Goal: Check status

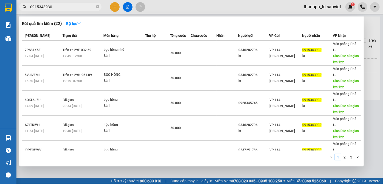
type input "0915343930"
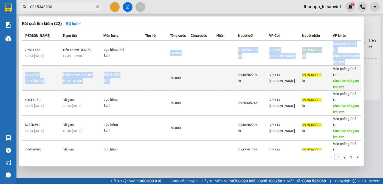
drag, startPoint x: 115, startPoint y: 51, endPoint x: 128, endPoint y: 76, distance: 28.3
click at [126, 75] on tbody "7PS81X5F 17:04 [DATE] Trên xe 29F-032.69 17:45 [DATE] bọc hồng nhỏ SL: 1 50.000…" at bounding box center [191, 166] width 339 height 250
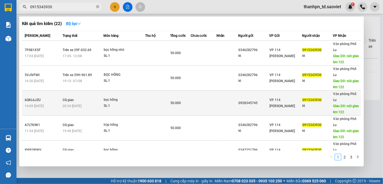
click at [137, 91] on td "bọc hồng SL: 1" at bounding box center [124, 103] width 42 height 25
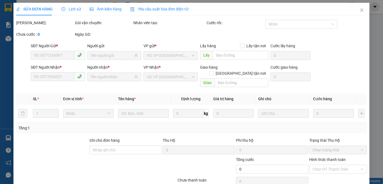
type input "0928345745"
type input "0915343930"
type input "kt"
type input "nút giao km 122"
type input "50.000"
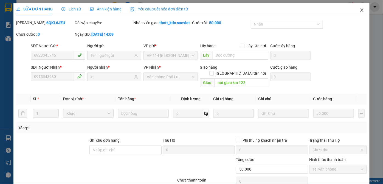
click at [360, 10] on icon "close" at bounding box center [362, 10] width 4 height 4
